Goal: Transaction & Acquisition: Purchase product/service

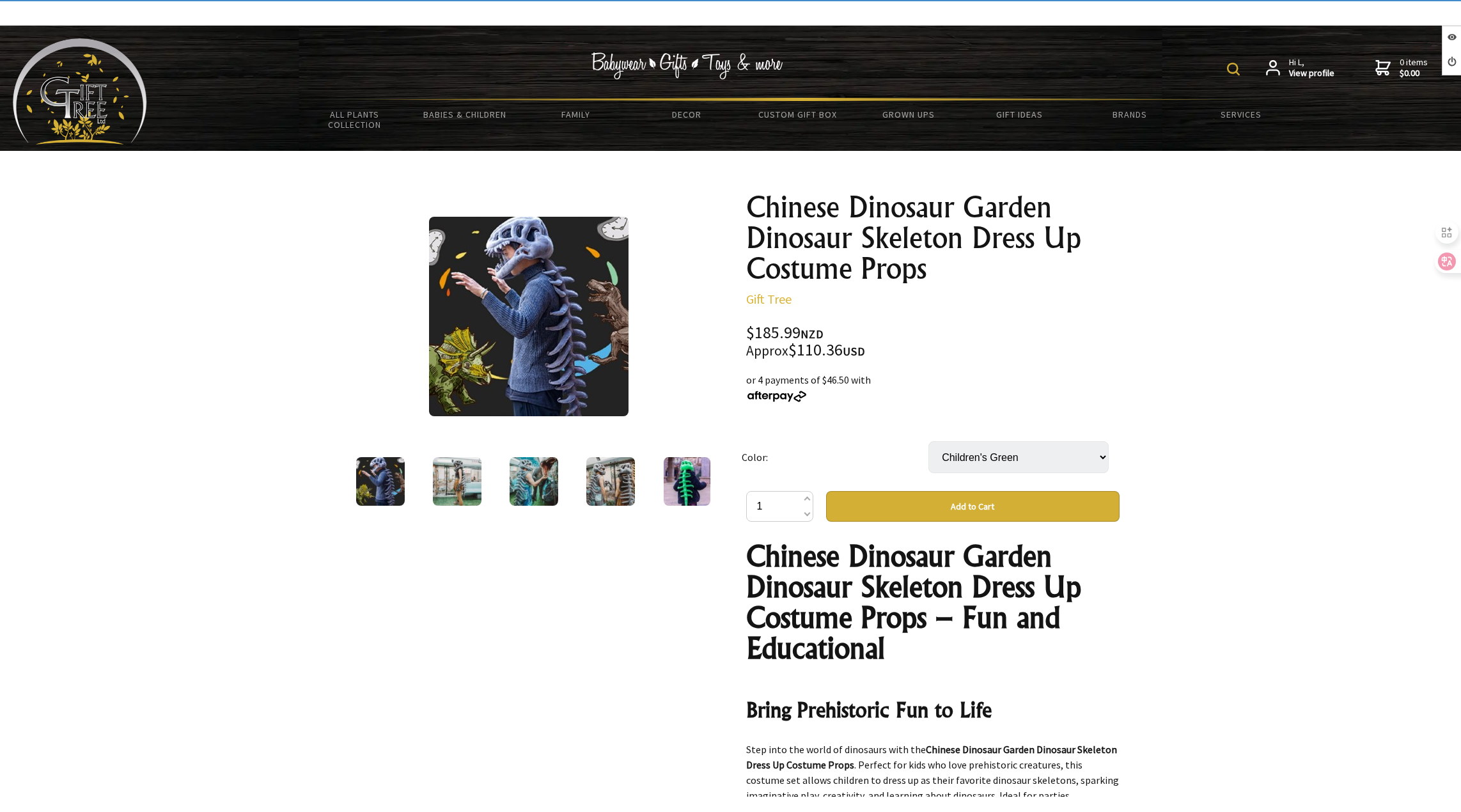
select select "Children's Green"
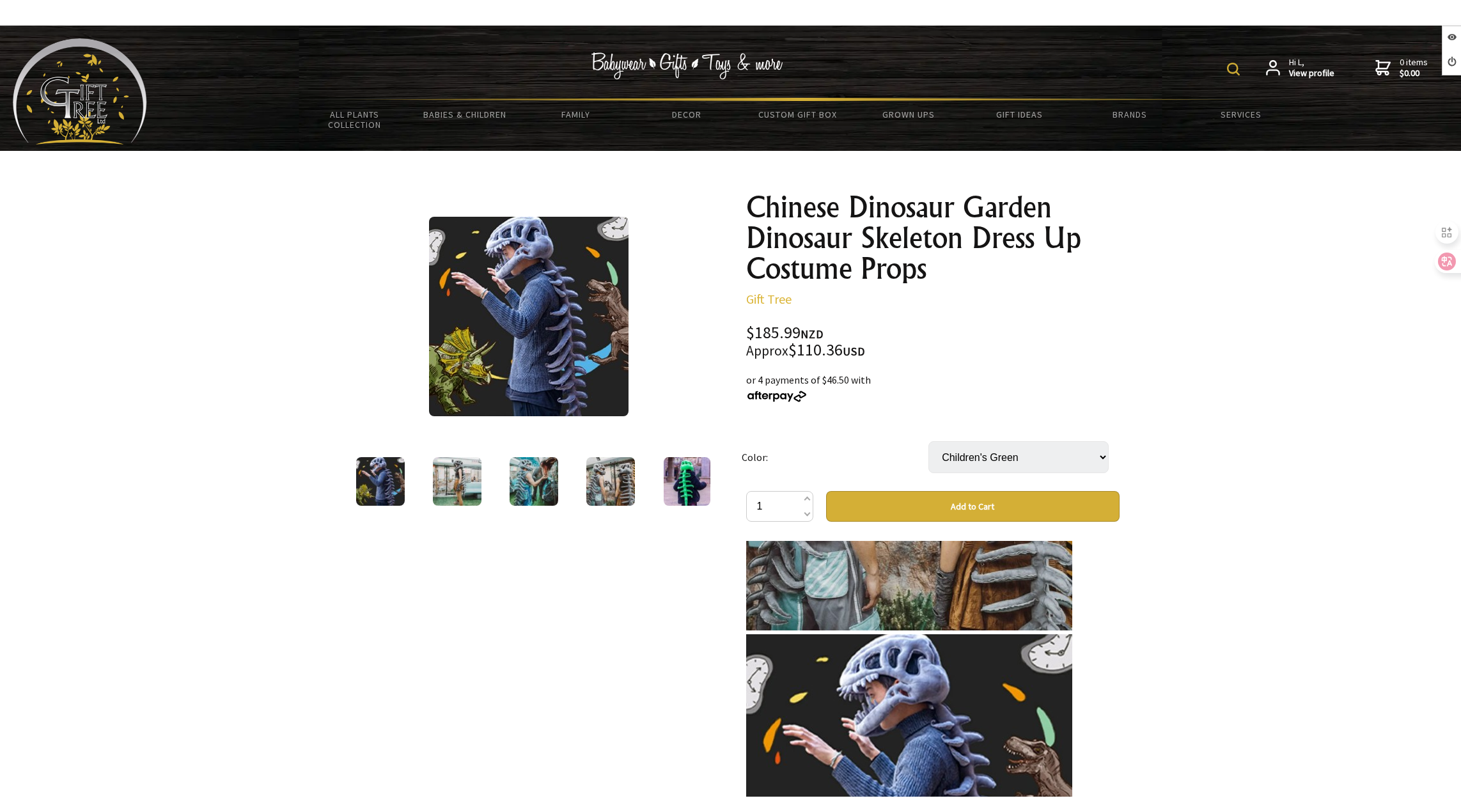
scroll to position [2558, 0]
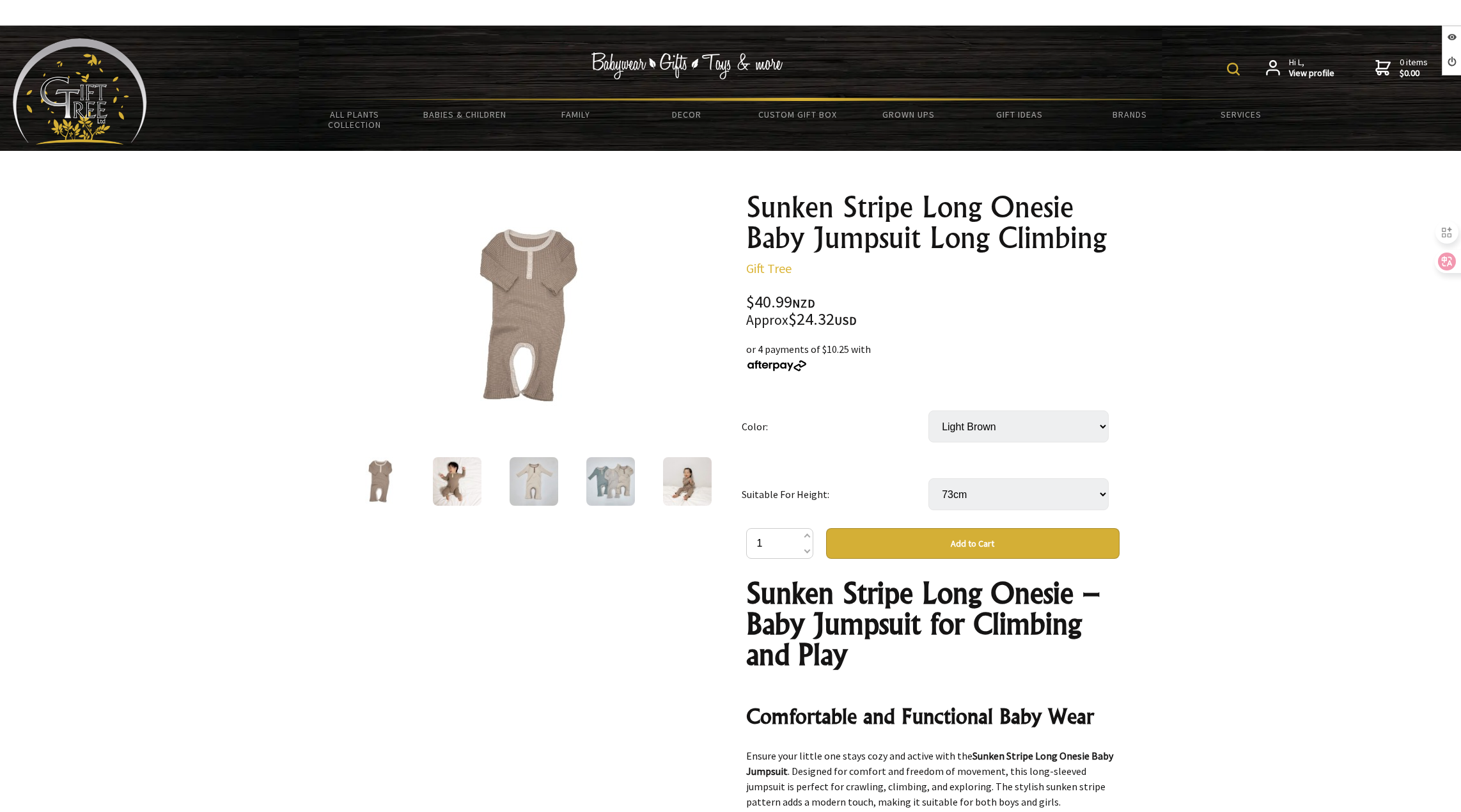
select select "73cm"
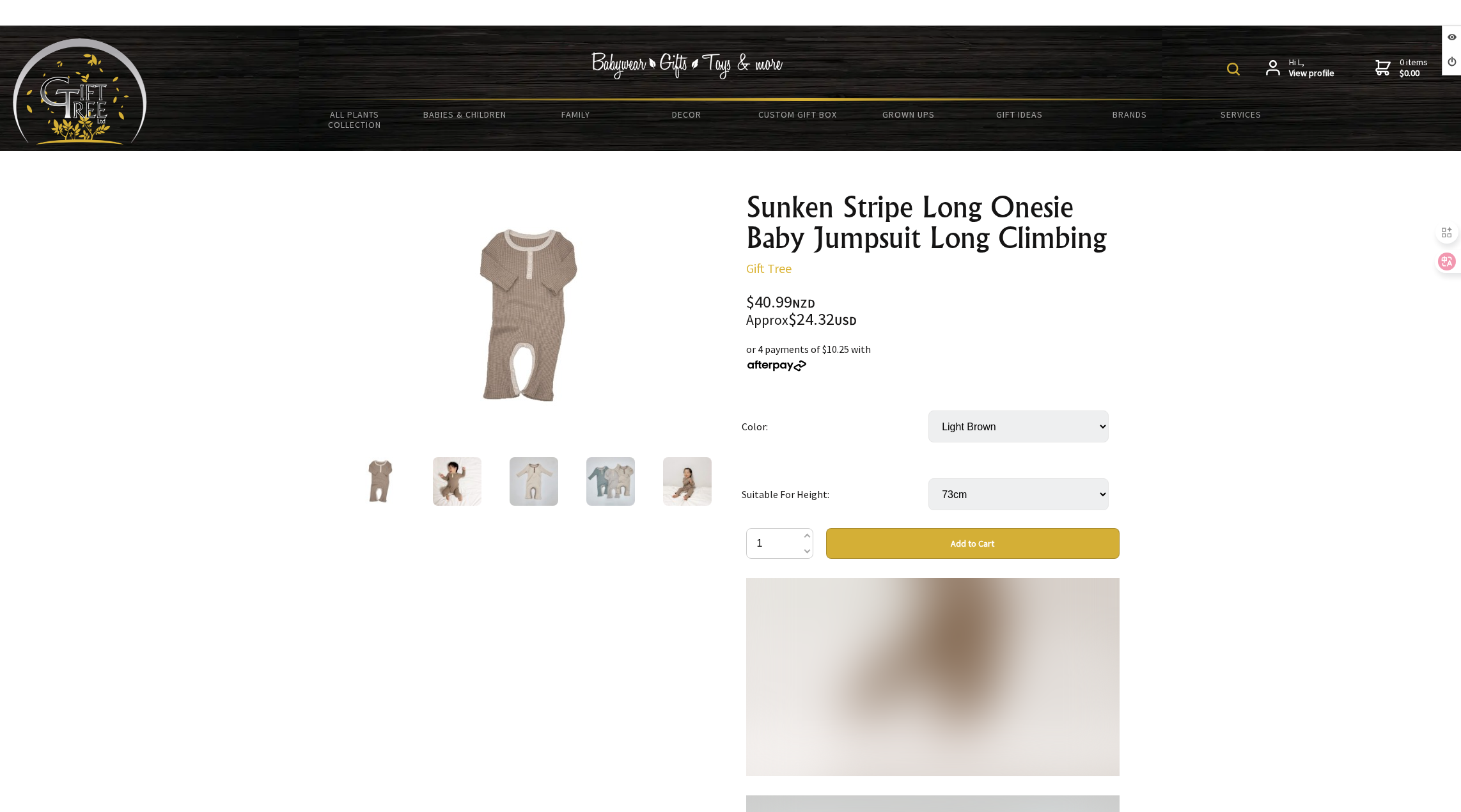
scroll to position [1471, 0]
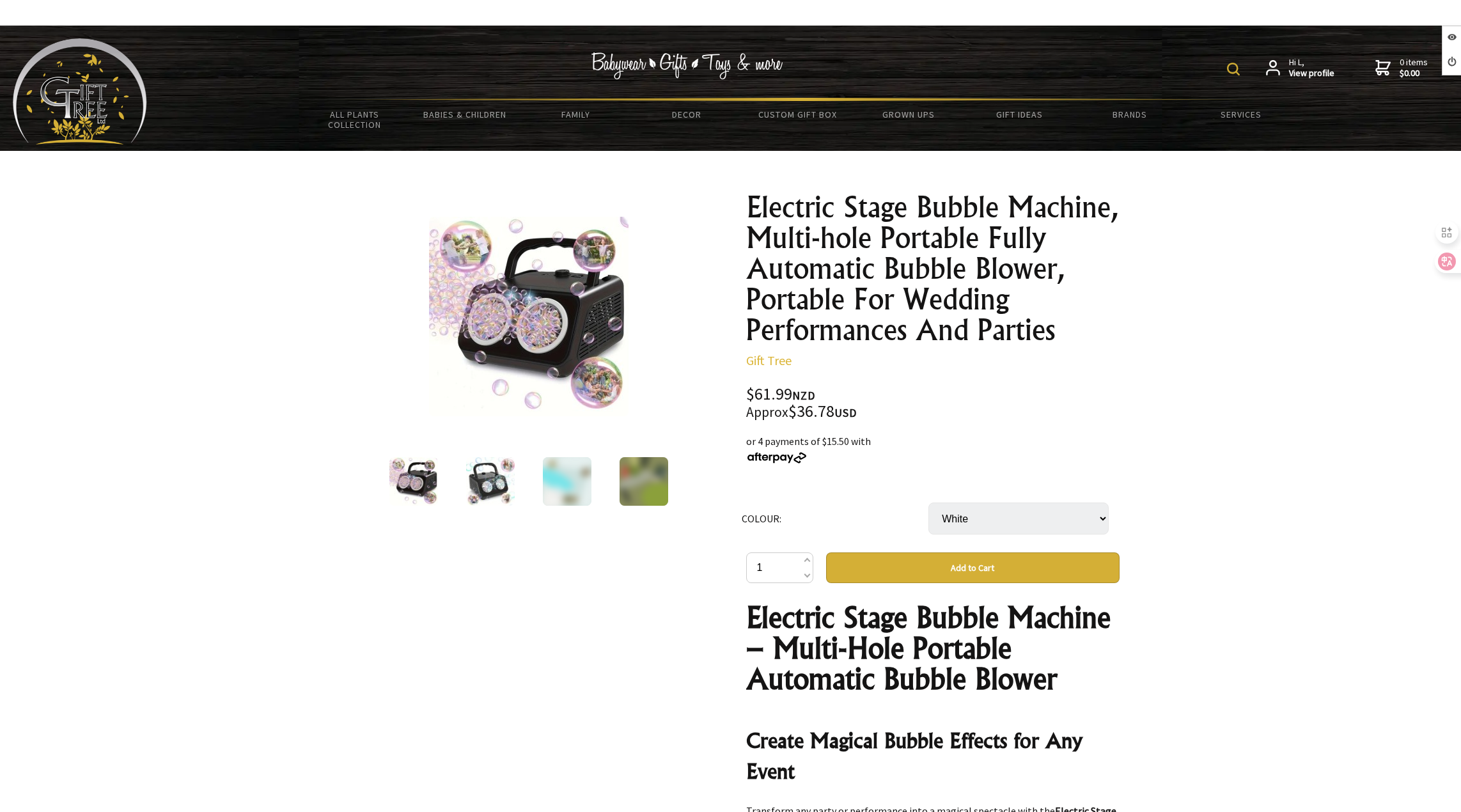
select select "White"
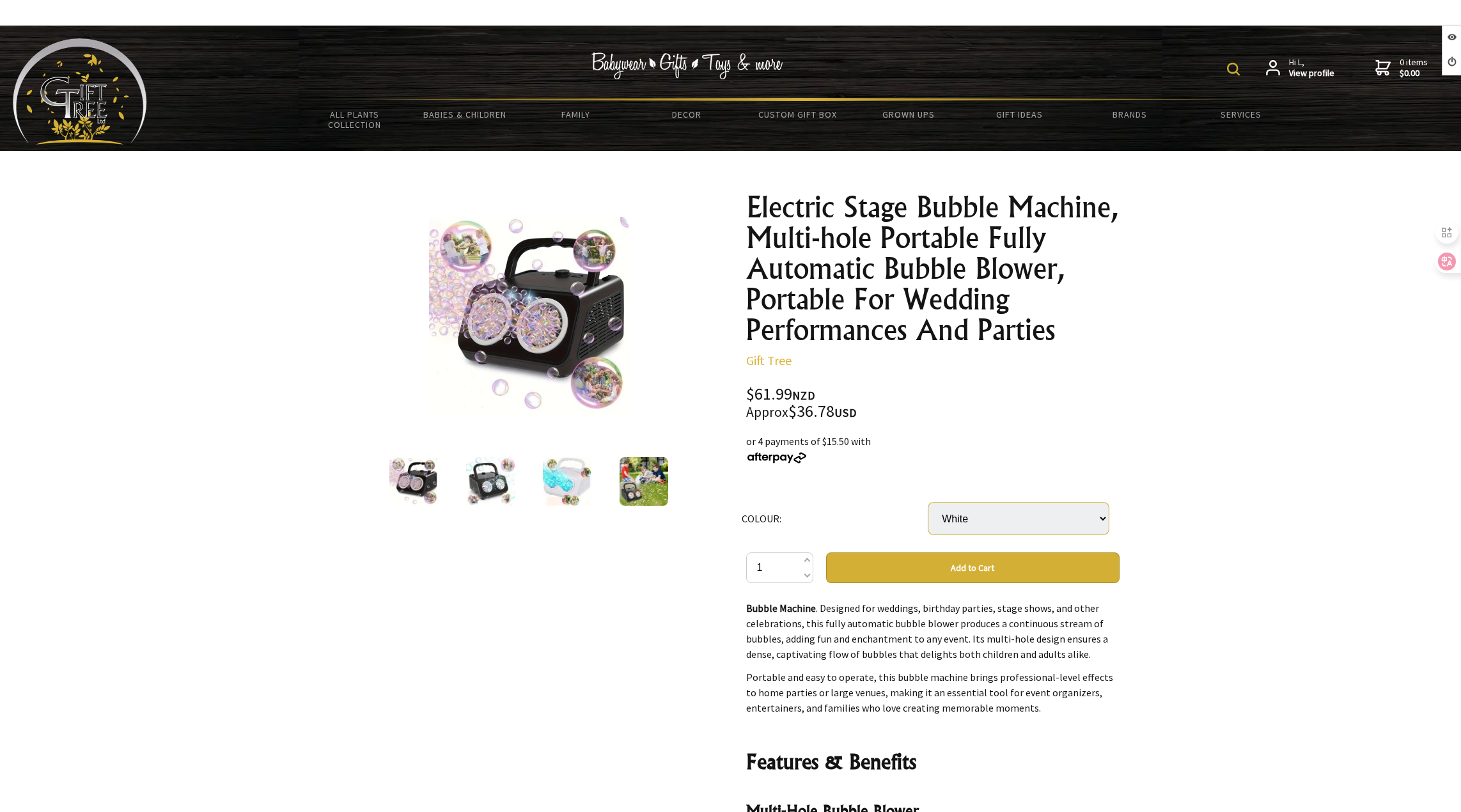
scroll to position [256, 0]
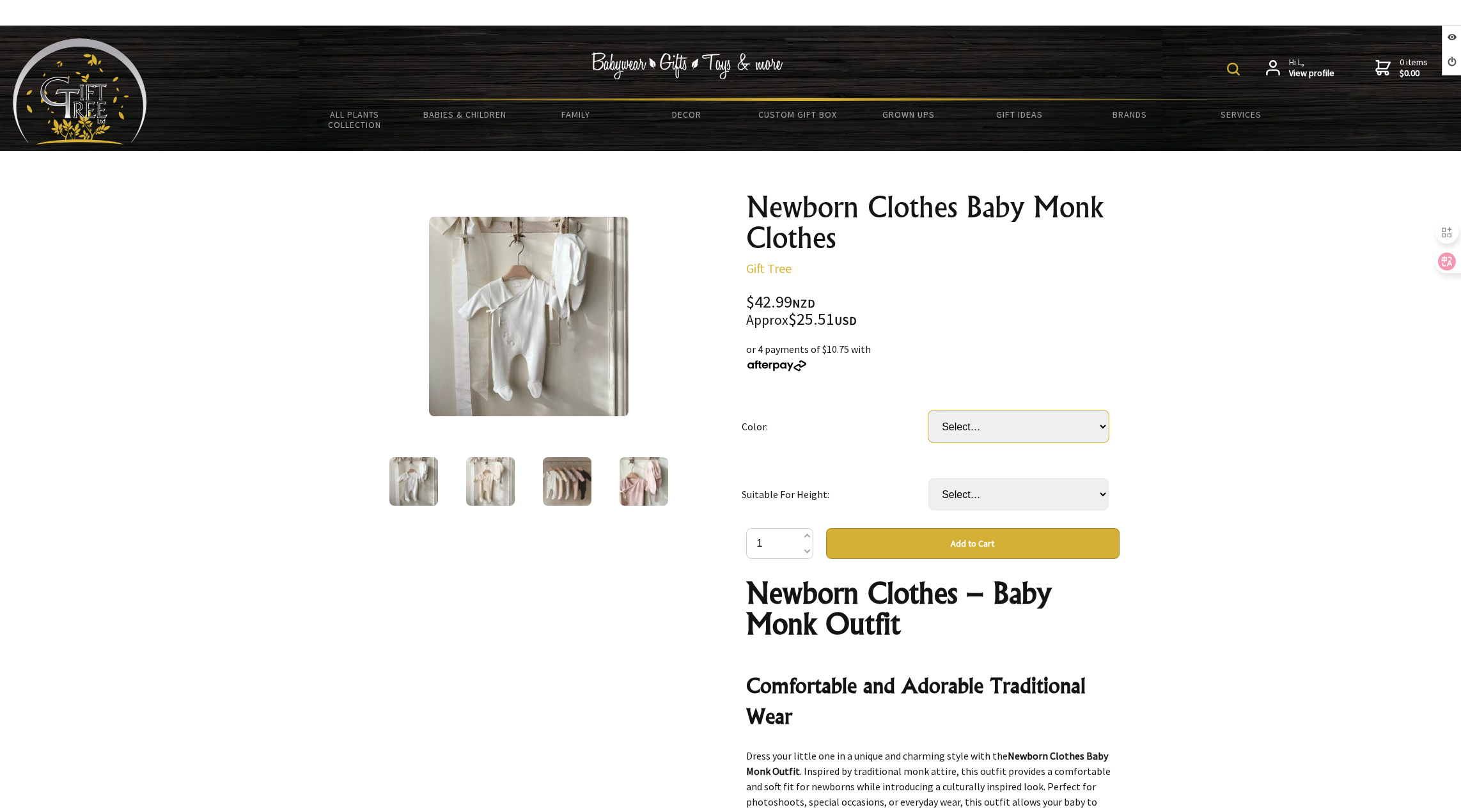
click at [1040, 430] on select "Select… Beige Light Apricot" at bounding box center [1019, 426] width 180 height 32
select select "Light Apricot"
click at [929, 411] on select "Select… Beige Light Apricot" at bounding box center [1019, 426] width 180 height 32
click at [1003, 500] on select "Select… 66cm 73cm 80cm 90cm" at bounding box center [1019, 494] width 180 height 32
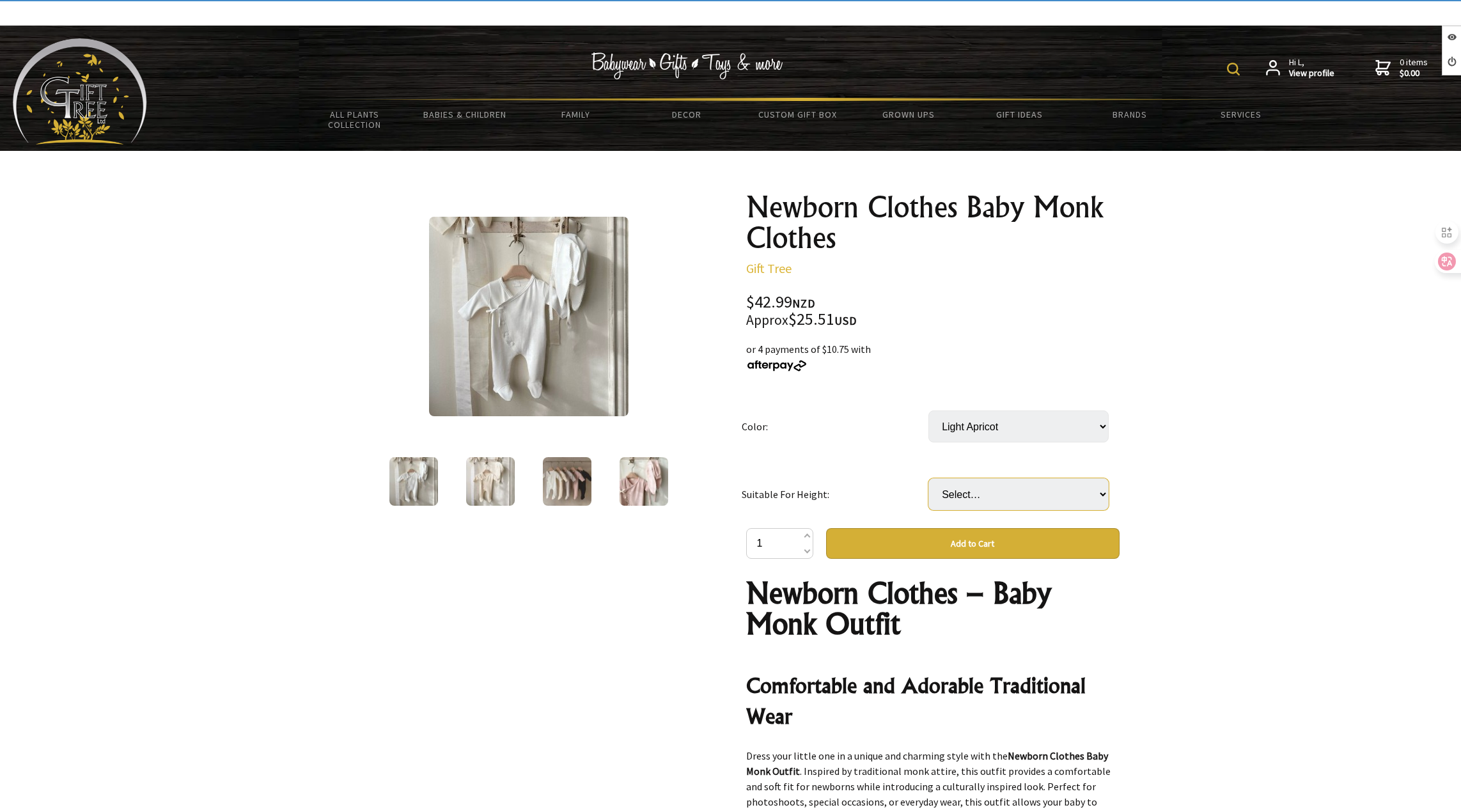
select select "80cm"
click at [929, 478] on select "Select… 66cm 73cm 80cm 90cm" at bounding box center [1019, 494] width 180 height 32
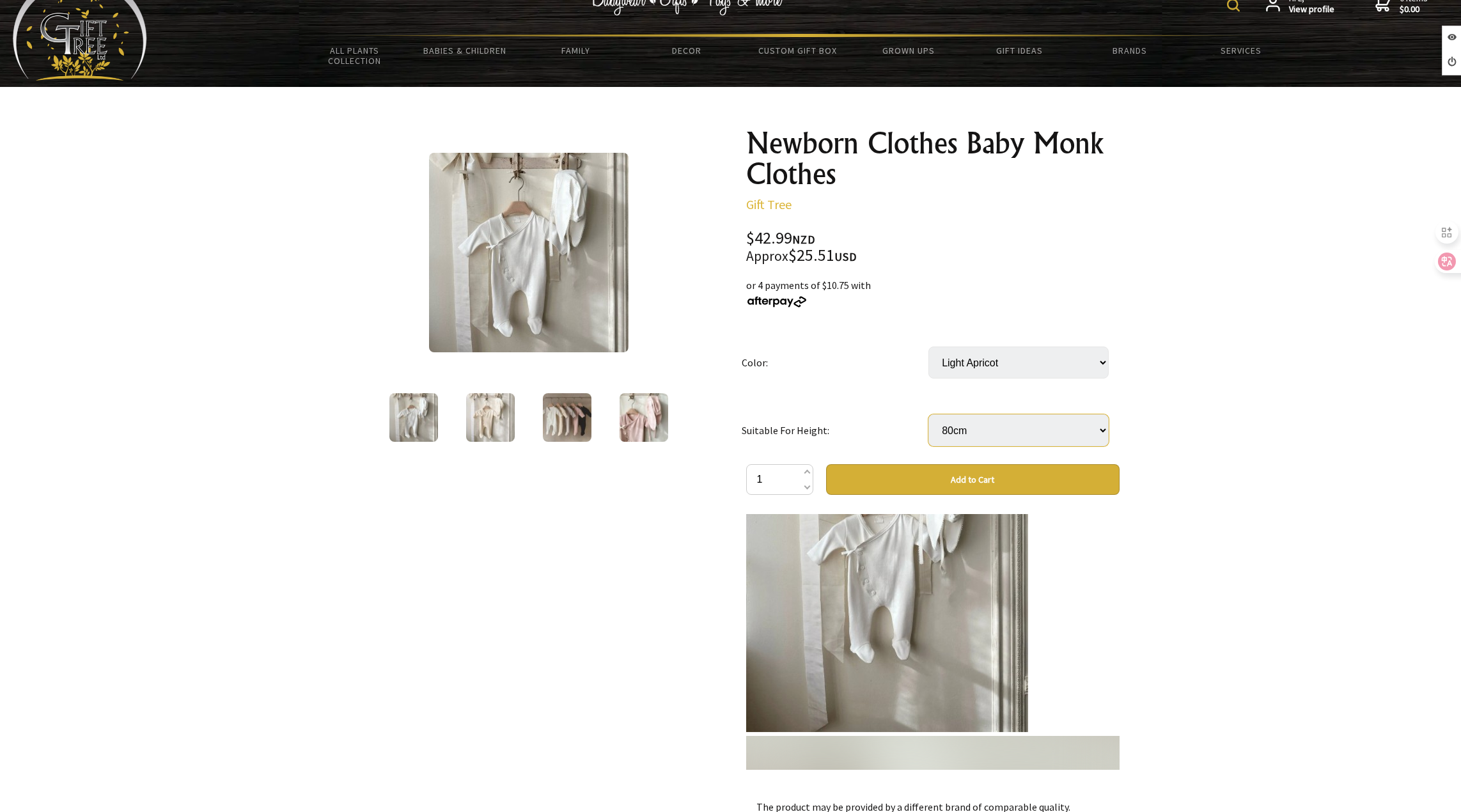
scroll to position [2366, 0]
